Goal: Check status: Check status

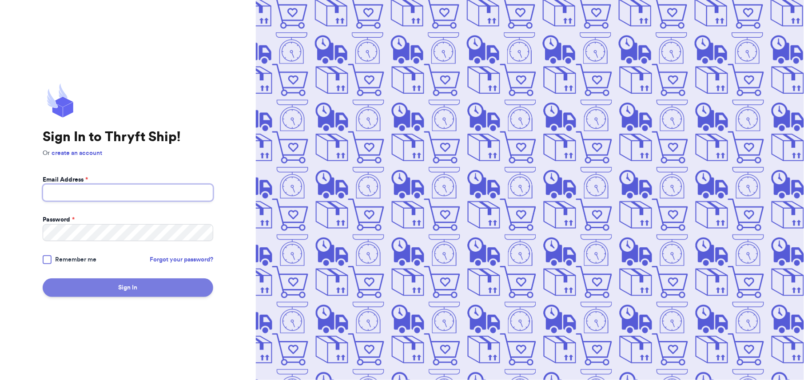
type input "[PERSON_NAME][EMAIL_ADDRESS][DOMAIN_NAME]"
click at [134, 292] on button "Sign In" at bounding box center [128, 287] width 171 height 19
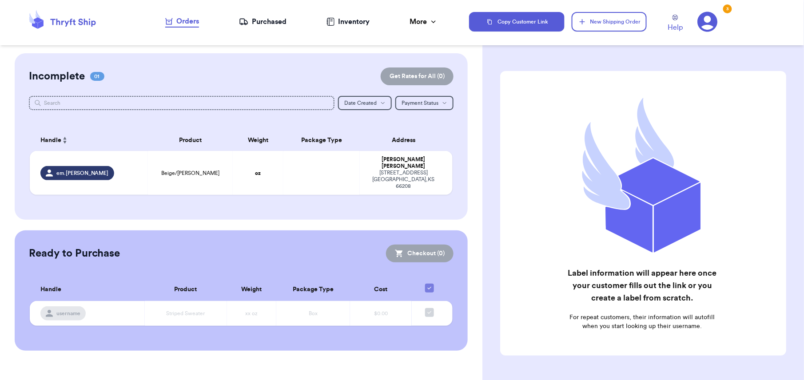
click at [256, 19] on div "Purchased" at bounding box center [263, 21] width 48 height 11
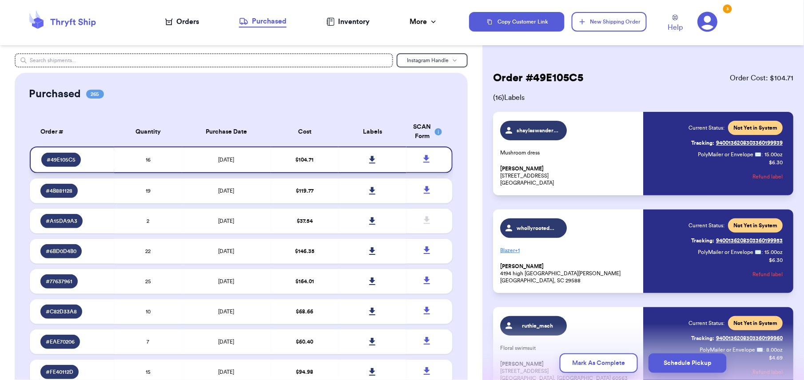
click at [369, 159] on icon at bounding box center [372, 160] width 6 height 8
click at [369, 162] on icon at bounding box center [372, 160] width 7 height 8
